Goal: Task Accomplishment & Management: Manage account settings

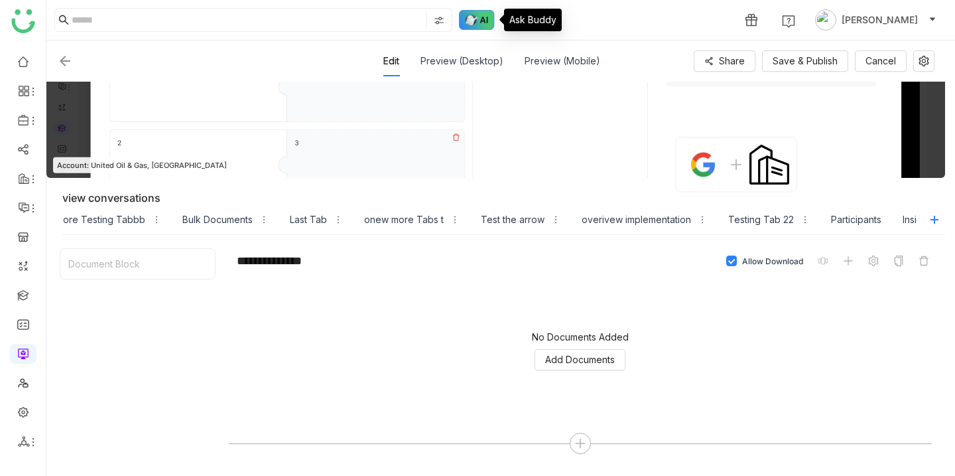
click at [486, 24] on img at bounding box center [477, 20] width 36 height 20
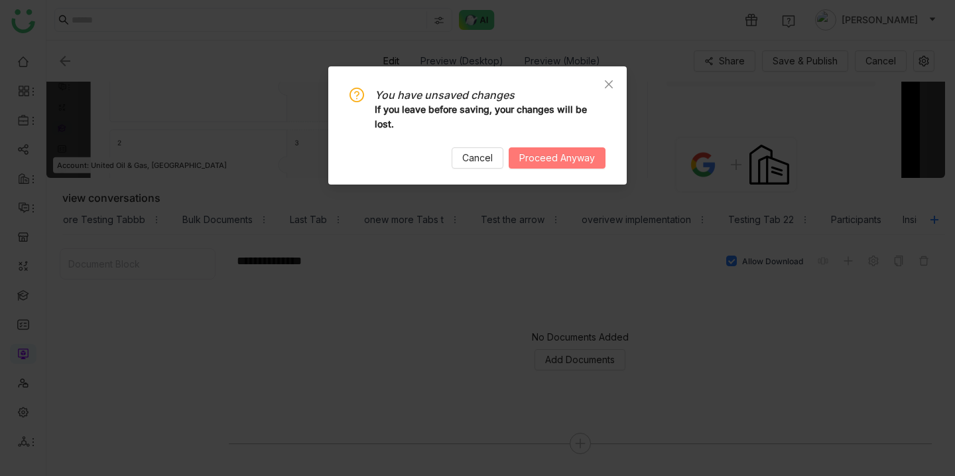
click at [553, 165] on span "Proceed Anyway" at bounding box center [557, 158] width 76 height 15
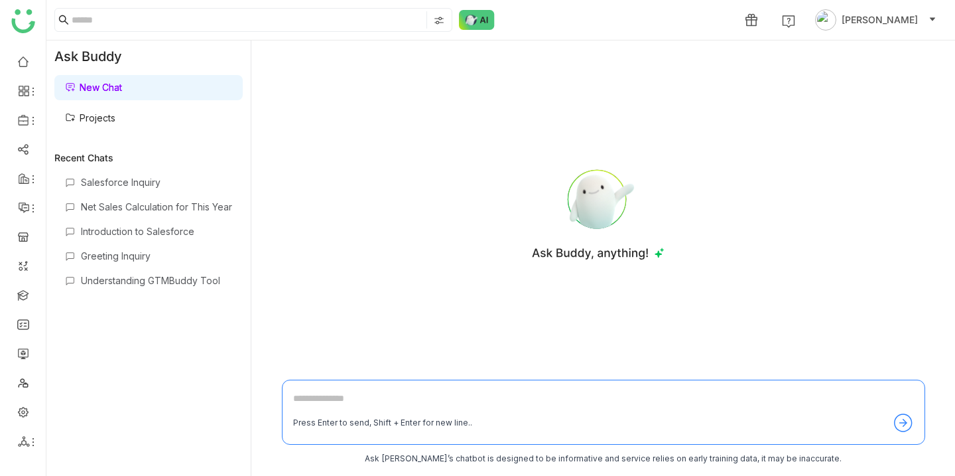
click at [115, 115] on link "Projects" at bounding box center [90, 117] width 50 height 11
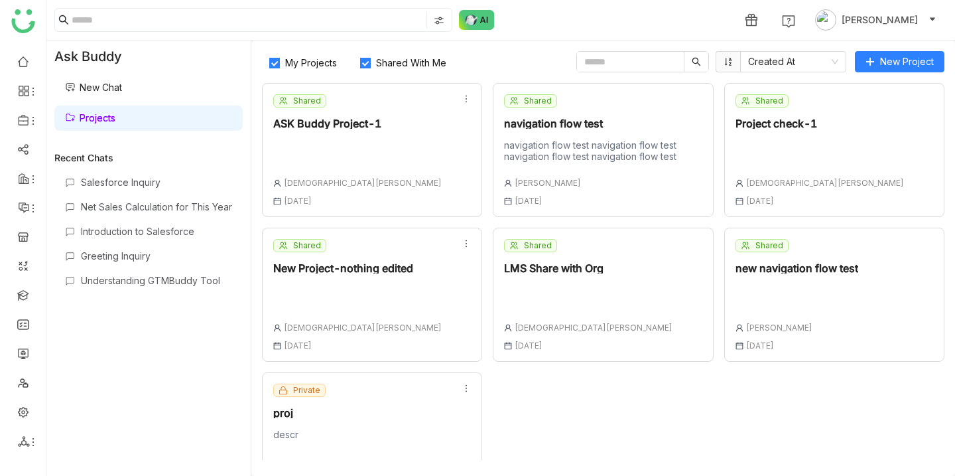
click at [417, 164] on div "Shared ASK Buddy Project-1 [DEMOGRAPHIC_DATA][PERSON_NAME] [DATE]" at bounding box center [372, 150] width 220 height 134
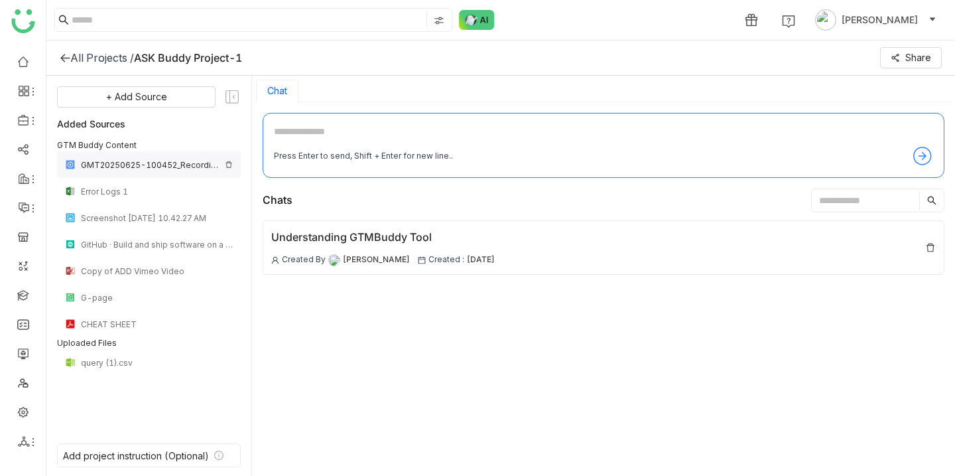
click at [119, 167] on div "GMT20250625-100452_Recording_1920x1080" at bounding box center [150, 165] width 139 height 10
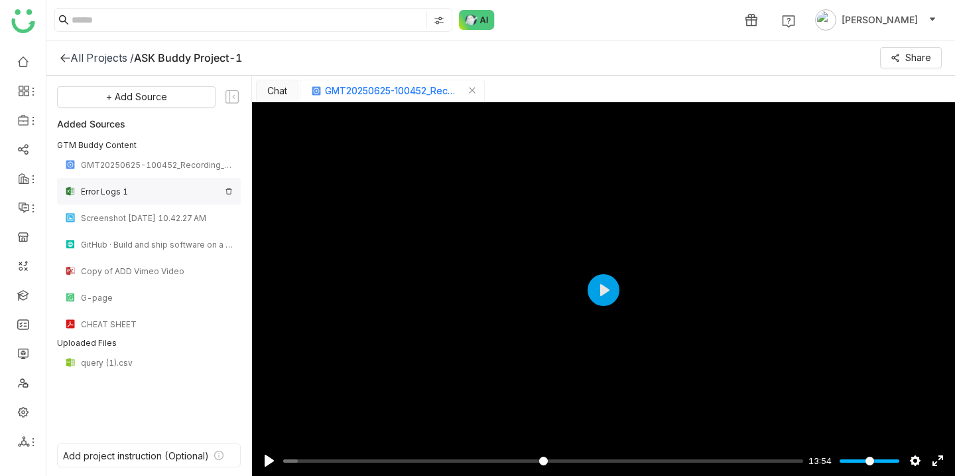
click at [103, 187] on div "Error Logs 1" at bounding box center [150, 191] width 139 height 10
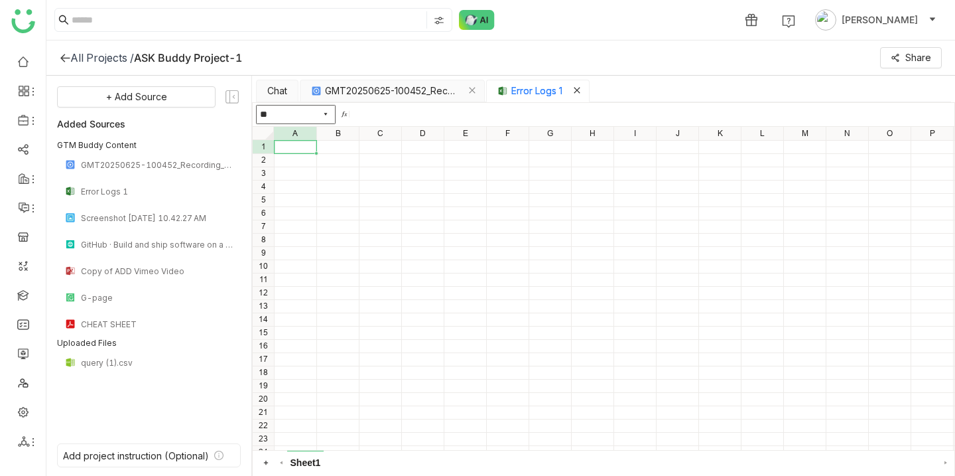
click at [581, 90] on icon "Close tab" at bounding box center [577, 90] width 8 height 8
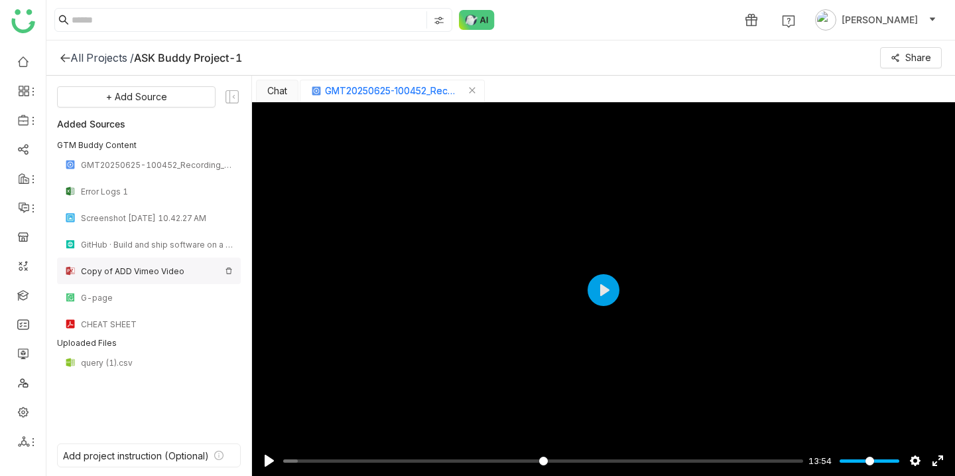
click at [127, 278] on div "Copy of ADD Vimeo Video" at bounding box center [149, 270] width 184 height 27
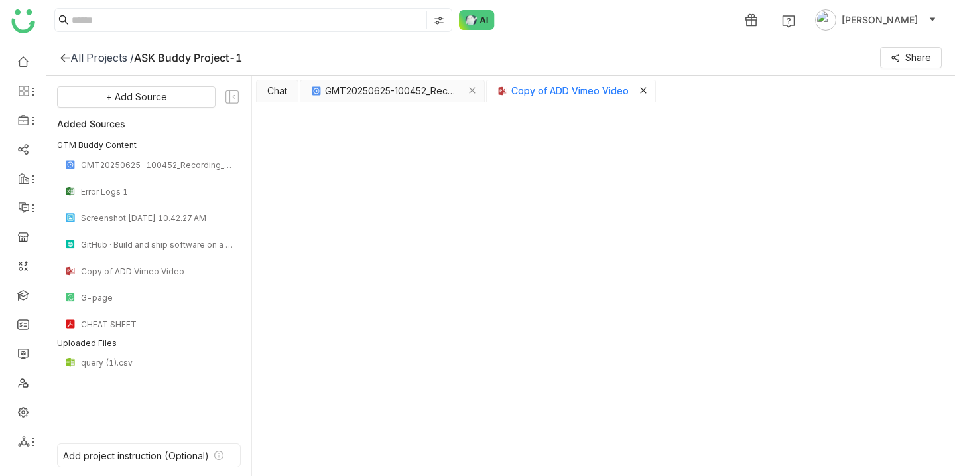
click at [645, 90] on icon "Close tab" at bounding box center [643, 90] width 8 height 8
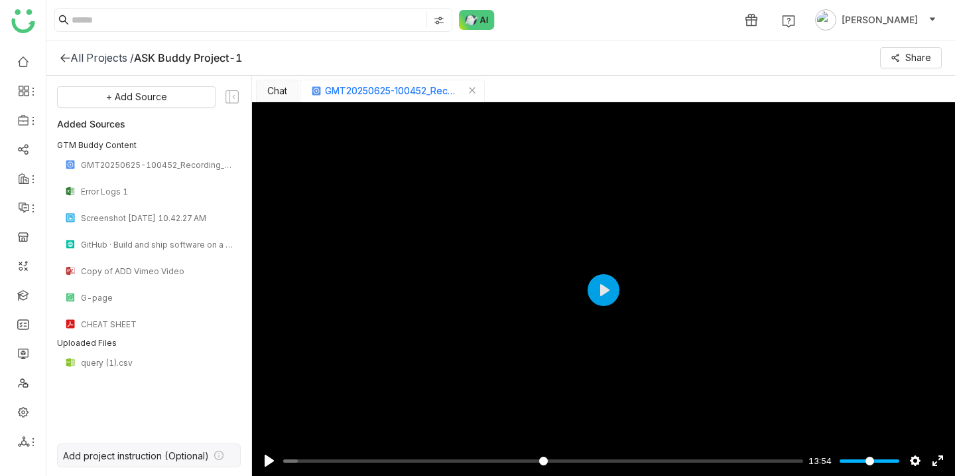
click at [218, 458] on icon at bounding box center [218, 454] width 9 height 9
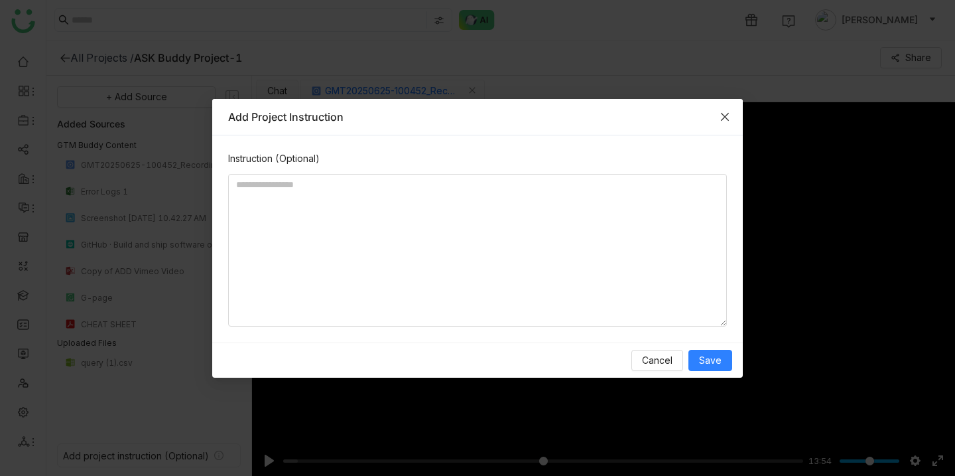
click at [724, 116] on icon "Close" at bounding box center [725, 116] width 11 height 11
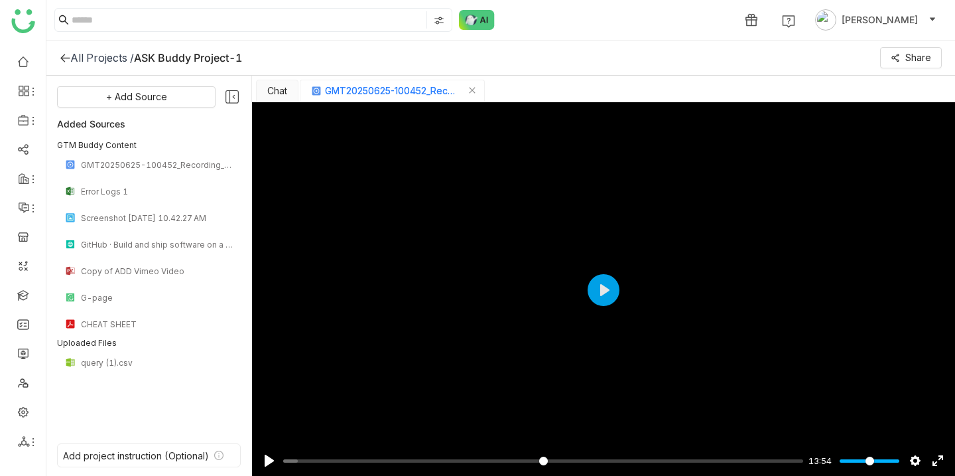
click at [230, 100] on icon at bounding box center [232, 96] width 13 height 13
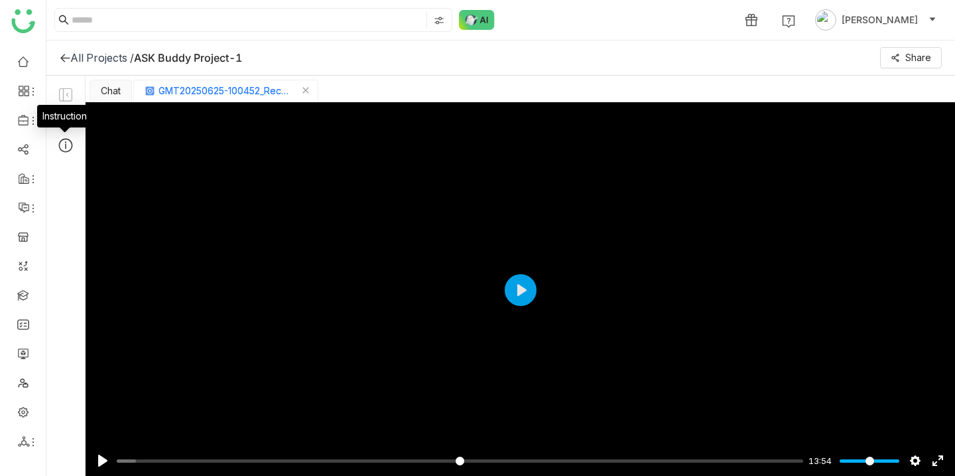
click at [66, 140] on icon at bounding box center [65, 145] width 17 height 17
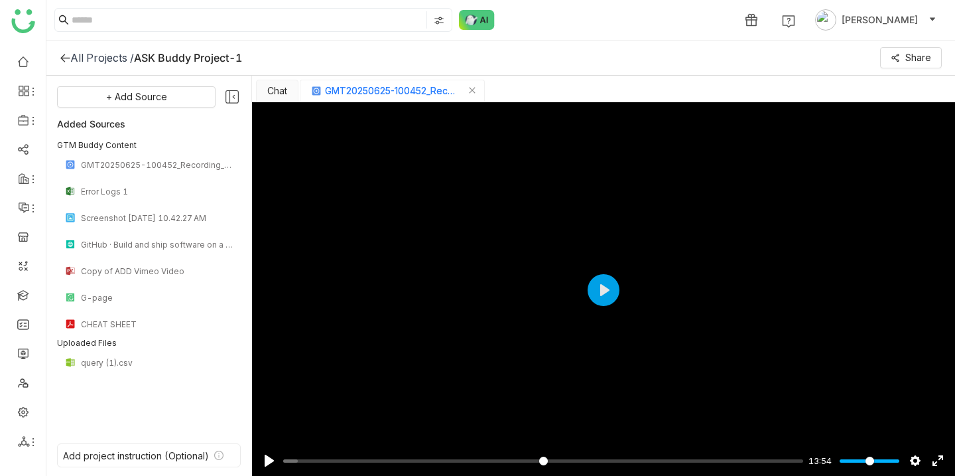
click at [236, 94] on icon at bounding box center [232, 96] width 17 height 17
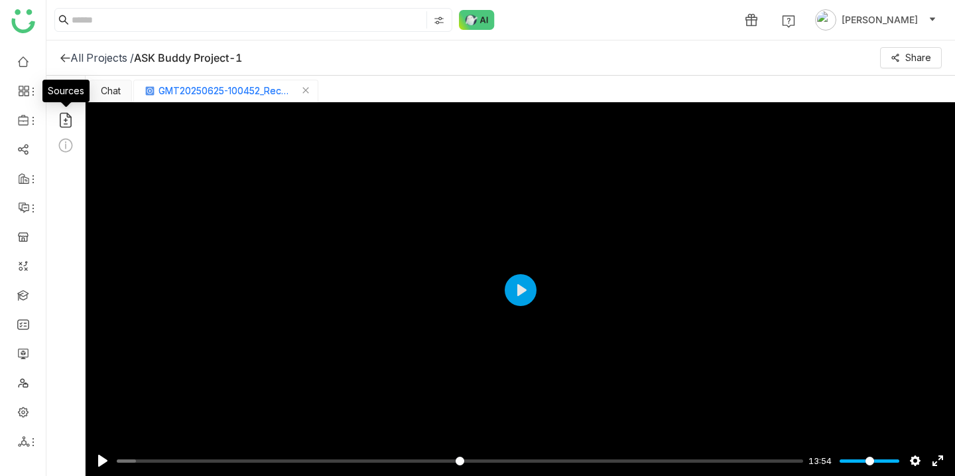
click at [58, 124] on icon at bounding box center [65, 119] width 17 height 17
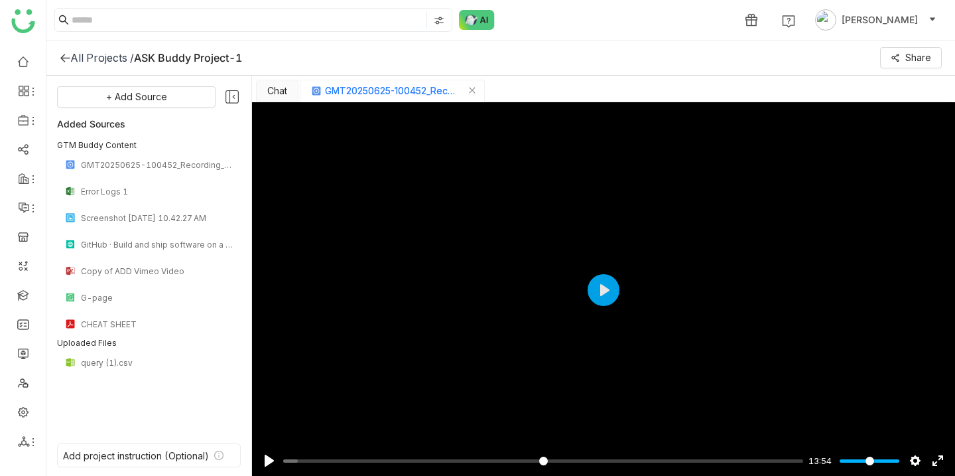
click at [231, 98] on icon at bounding box center [232, 96] width 17 height 17
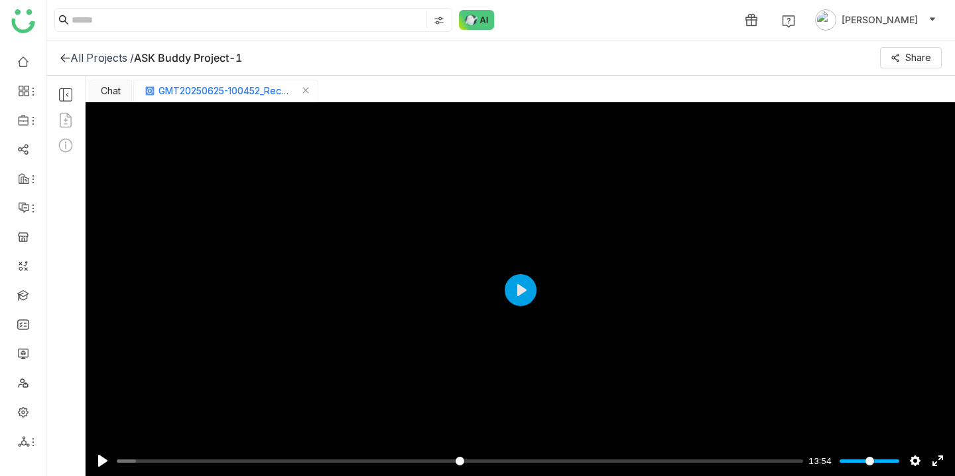
click at [64, 96] on icon at bounding box center [65, 94] width 17 height 17
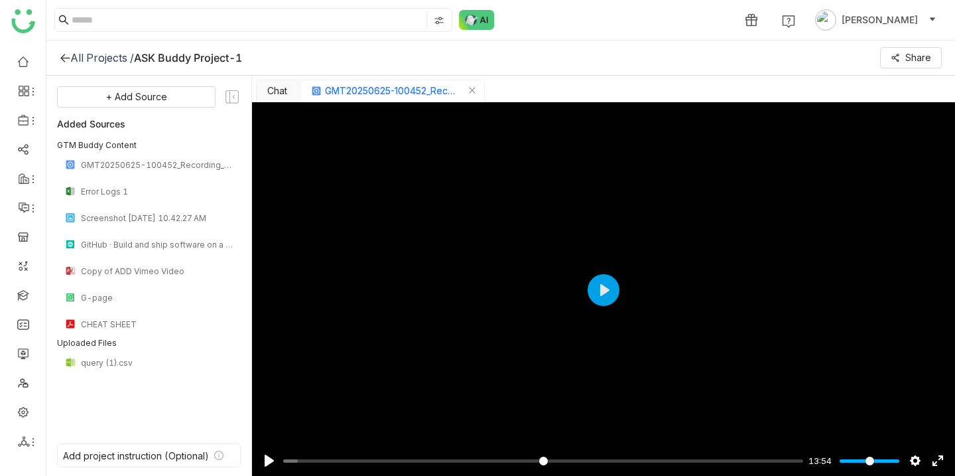
click at [73, 55] on div "All Projects /" at bounding box center [102, 57] width 64 height 13
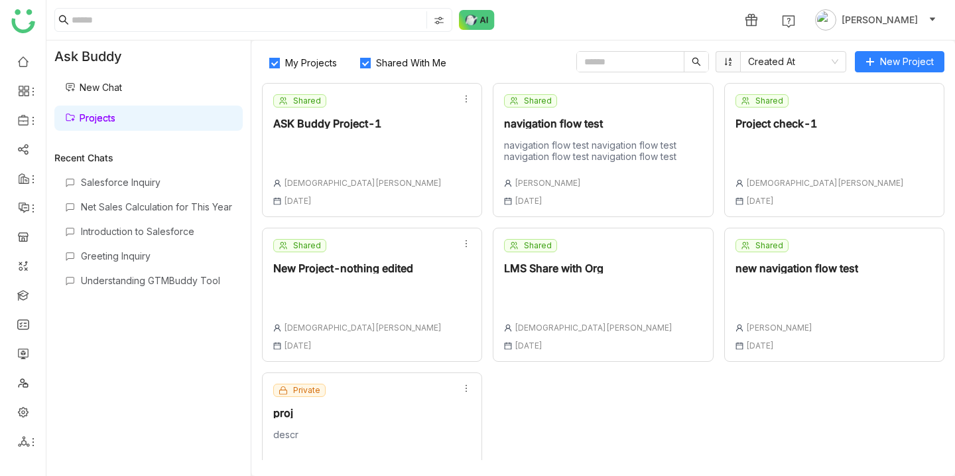
click at [340, 165] on div at bounding box center [357, 153] width 168 height 28
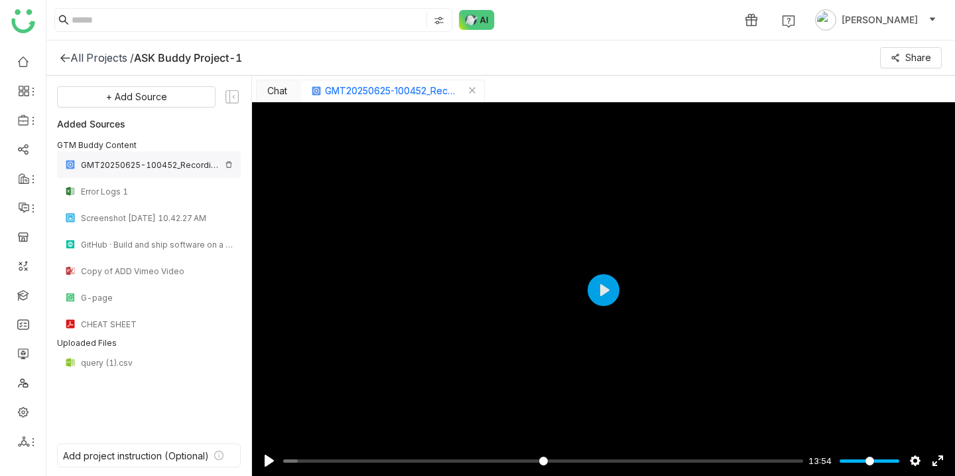
click at [139, 164] on div "GMT20250625-100452_Recording_1920x1080" at bounding box center [150, 165] width 139 height 10
click at [476, 91] on icon "Close tab" at bounding box center [472, 90] width 8 height 8
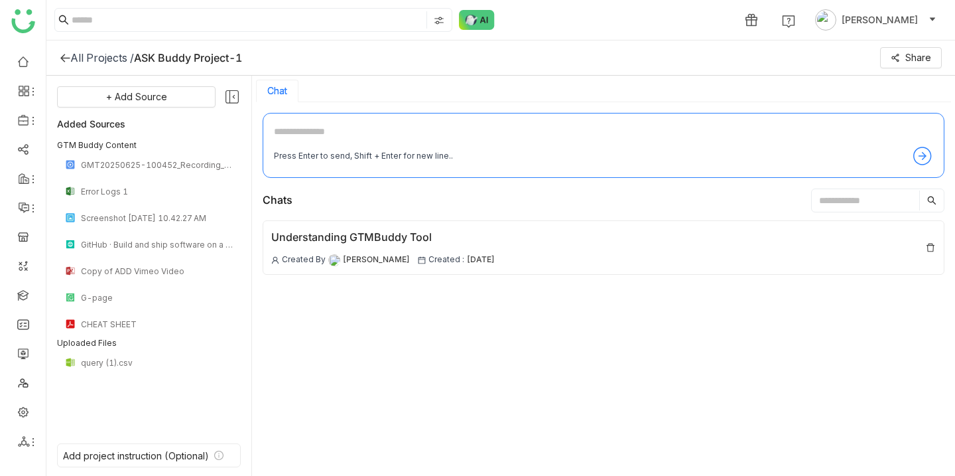
click at [230, 92] on icon at bounding box center [232, 96] width 17 height 17
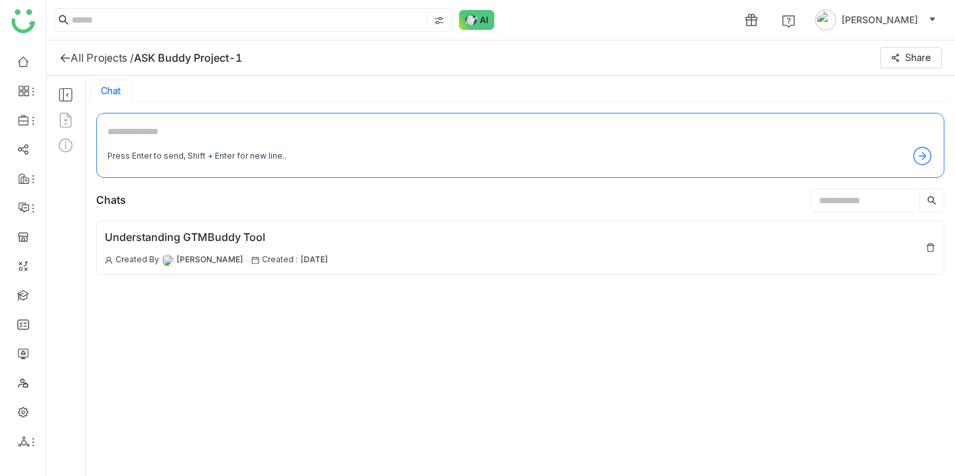
click at [65, 91] on icon at bounding box center [65, 94] width 17 height 17
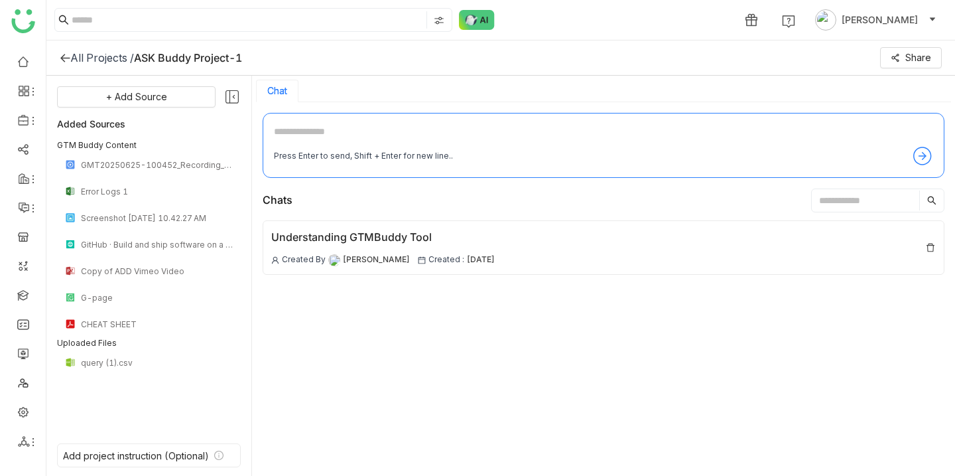
click at [235, 103] on icon at bounding box center [232, 96] width 17 height 17
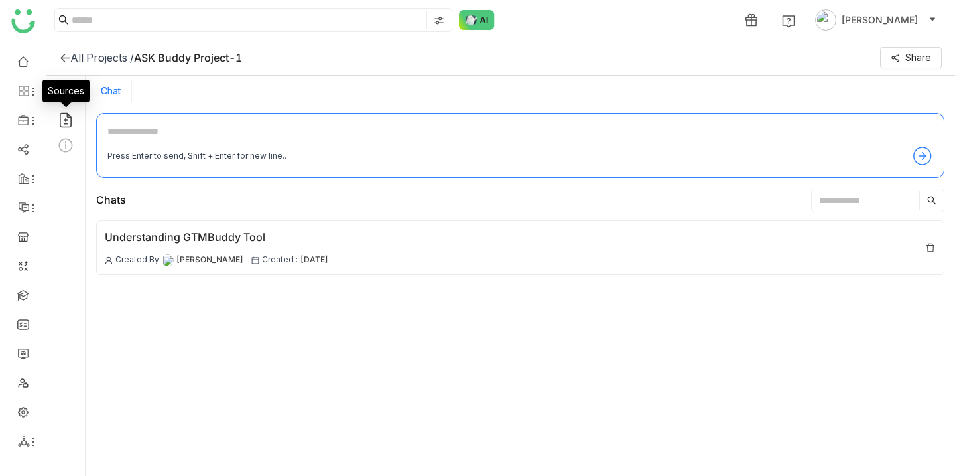
click at [66, 117] on icon at bounding box center [65, 119] width 17 height 17
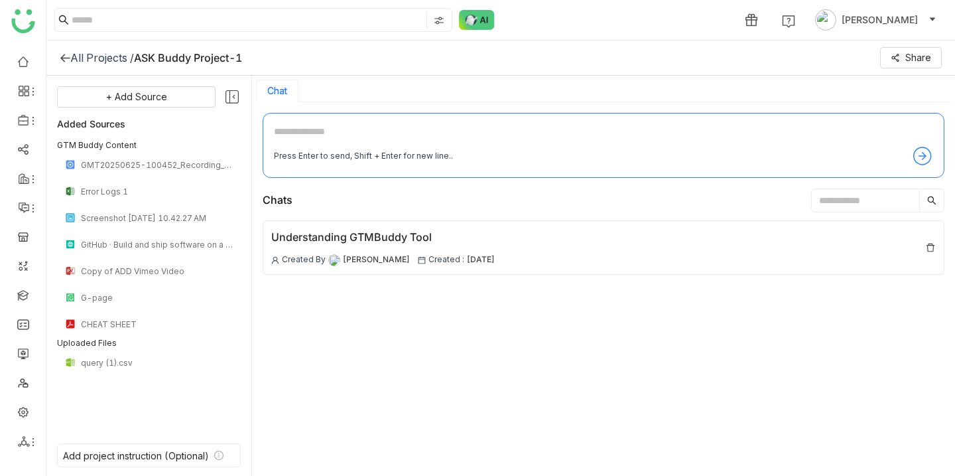
click at [237, 94] on icon at bounding box center [232, 96] width 13 height 13
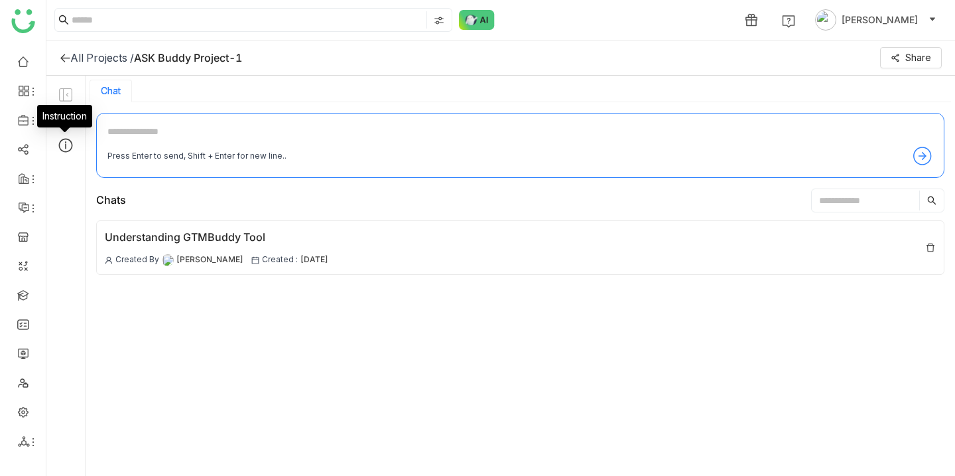
click at [62, 136] on div "Instruction" at bounding box center [64, 121] width 55 height 32
click at [64, 146] on icon at bounding box center [65, 145] width 17 height 17
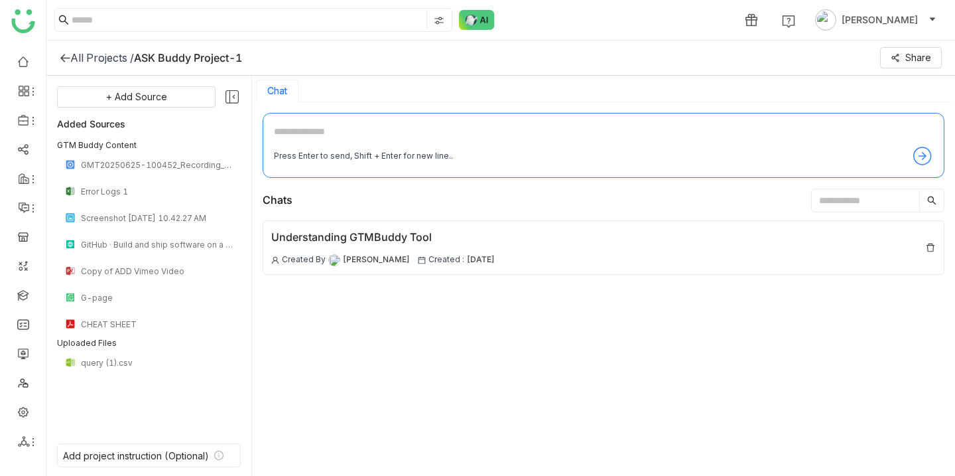
click at [234, 96] on icon at bounding box center [232, 96] width 17 height 17
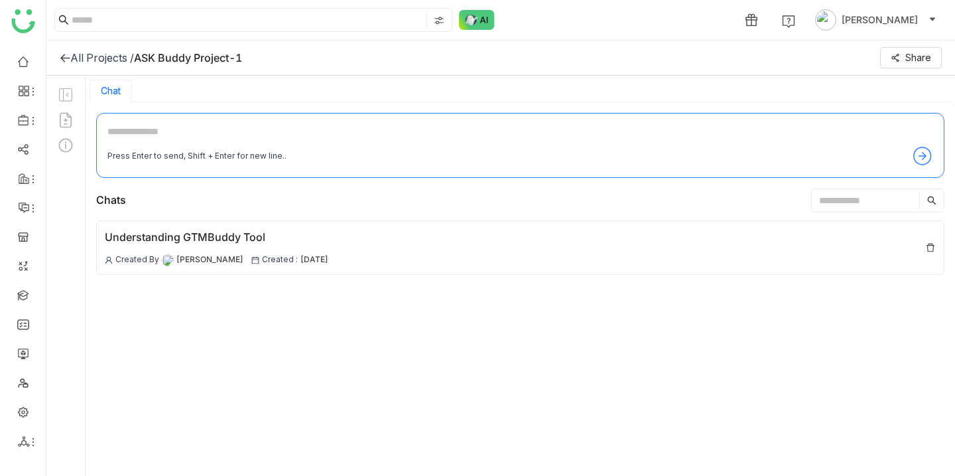
click at [65, 57] on icon at bounding box center [64, 58] width 9 height 9
